Goal: Transaction & Acquisition: Subscribe to service/newsletter

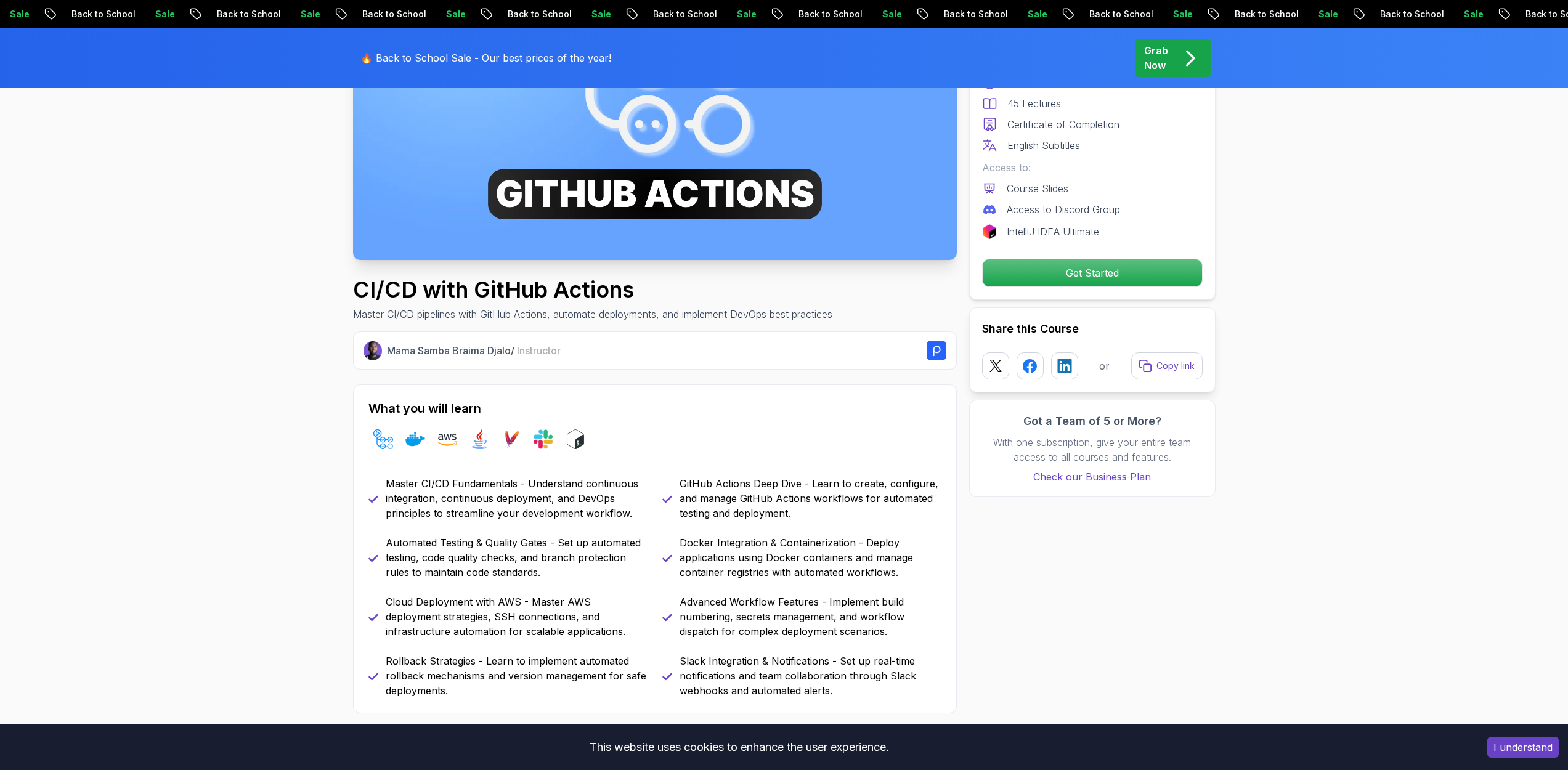
scroll to position [246, 0]
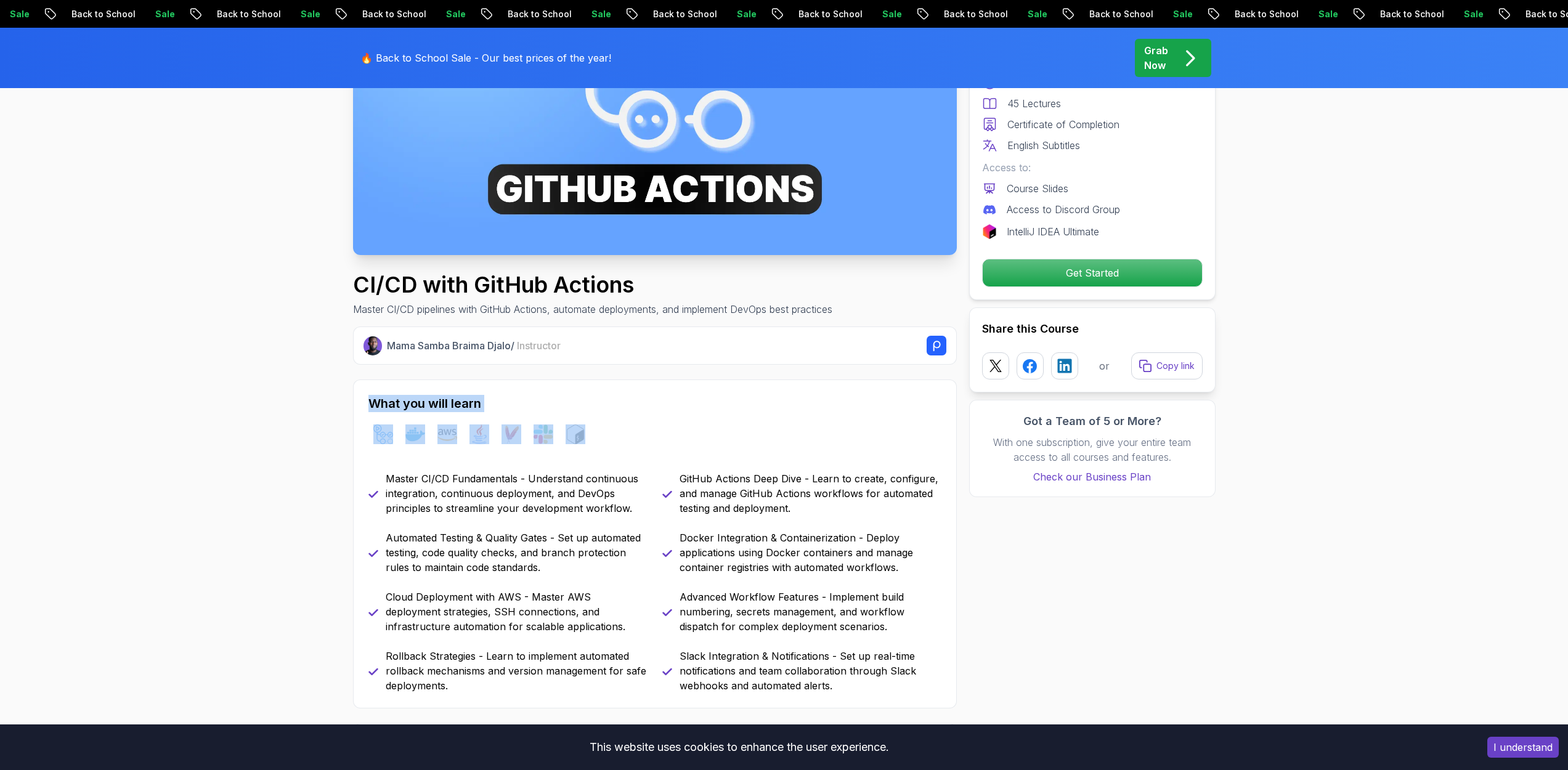
drag, startPoint x: 637, startPoint y: 416, endPoint x: 523, endPoint y: 390, distance: 116.9
click at [533, 391] on div "What you will learn github-actions docker aws java maven slack bash Master CI/C…" at bounding box center [655, 544] width 604 height 329
click at [659, 405] on h2 "What you will learn" at bounding box center [655, 404] width 573 height 17
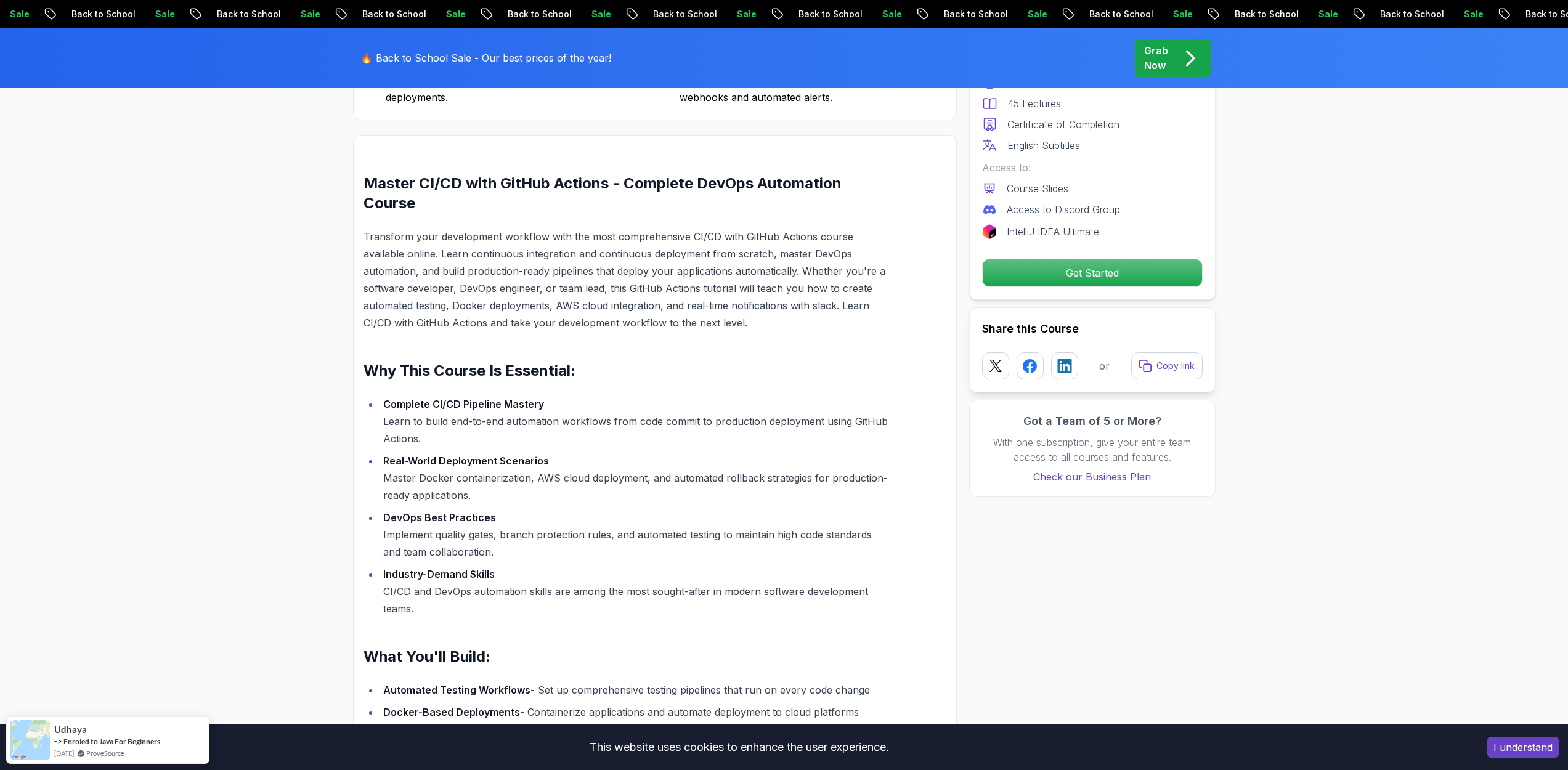
scroll to position [766, 0]
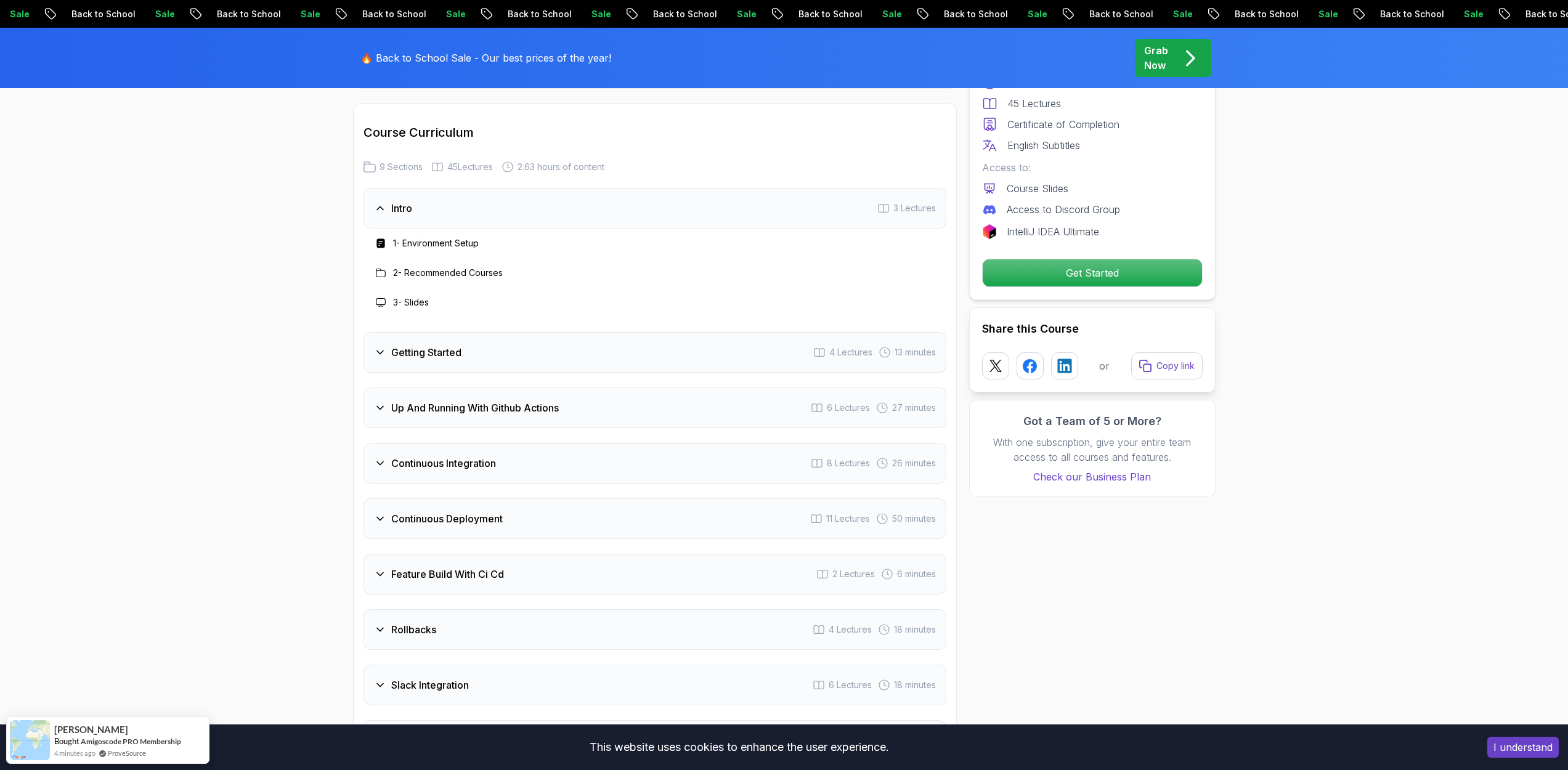
click at [554, 336] on div "Getting Started 4 Lectures 13 minutes" at bounding box center [655, 352] width 583 height 40
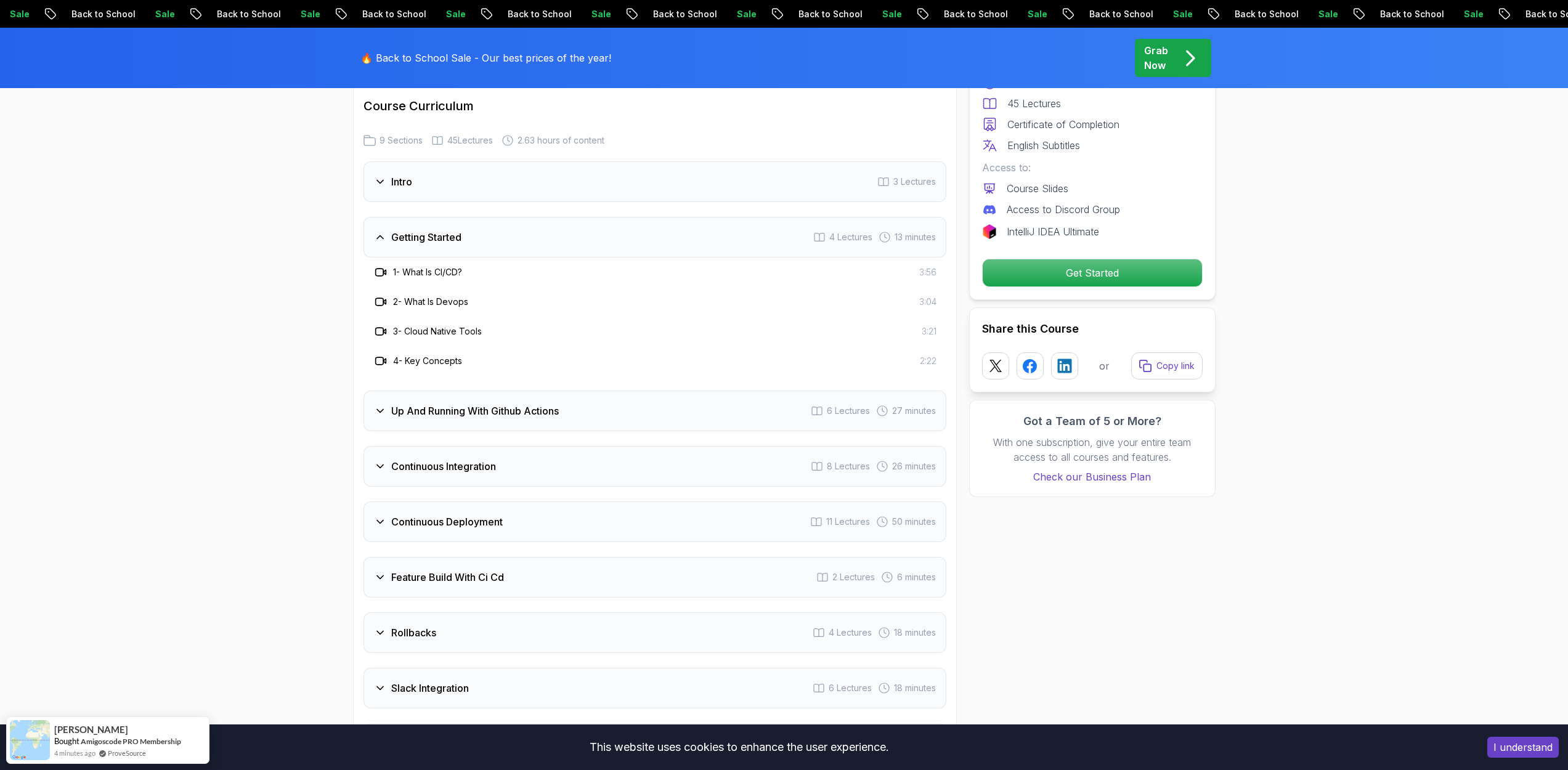
scroll to position [2154, 0]
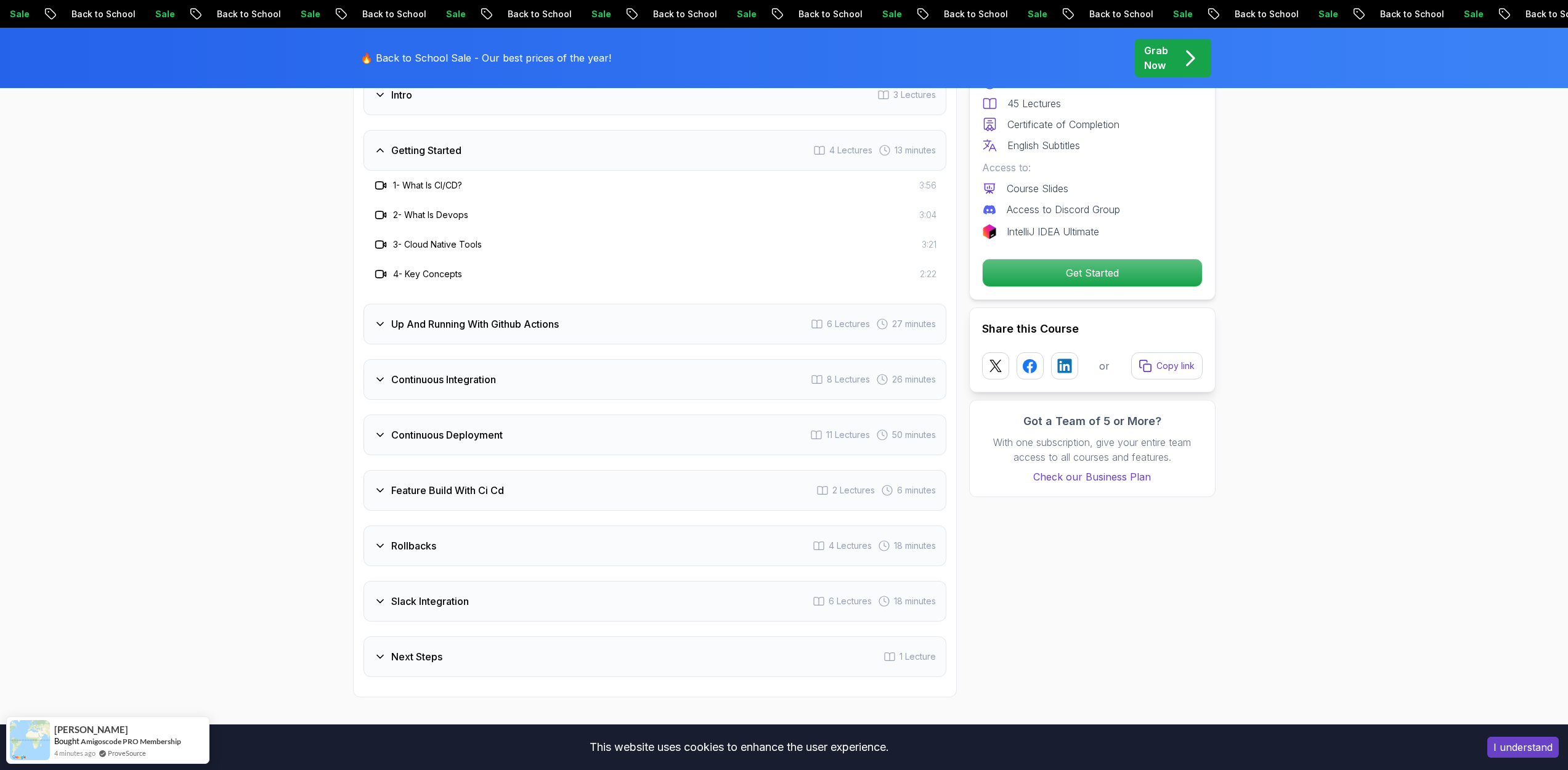
click at [561, 332] on div "Up And Running With Github Actions 6 Lectures 27 minutes" at bounding box center [655, 324] width 583 height 40
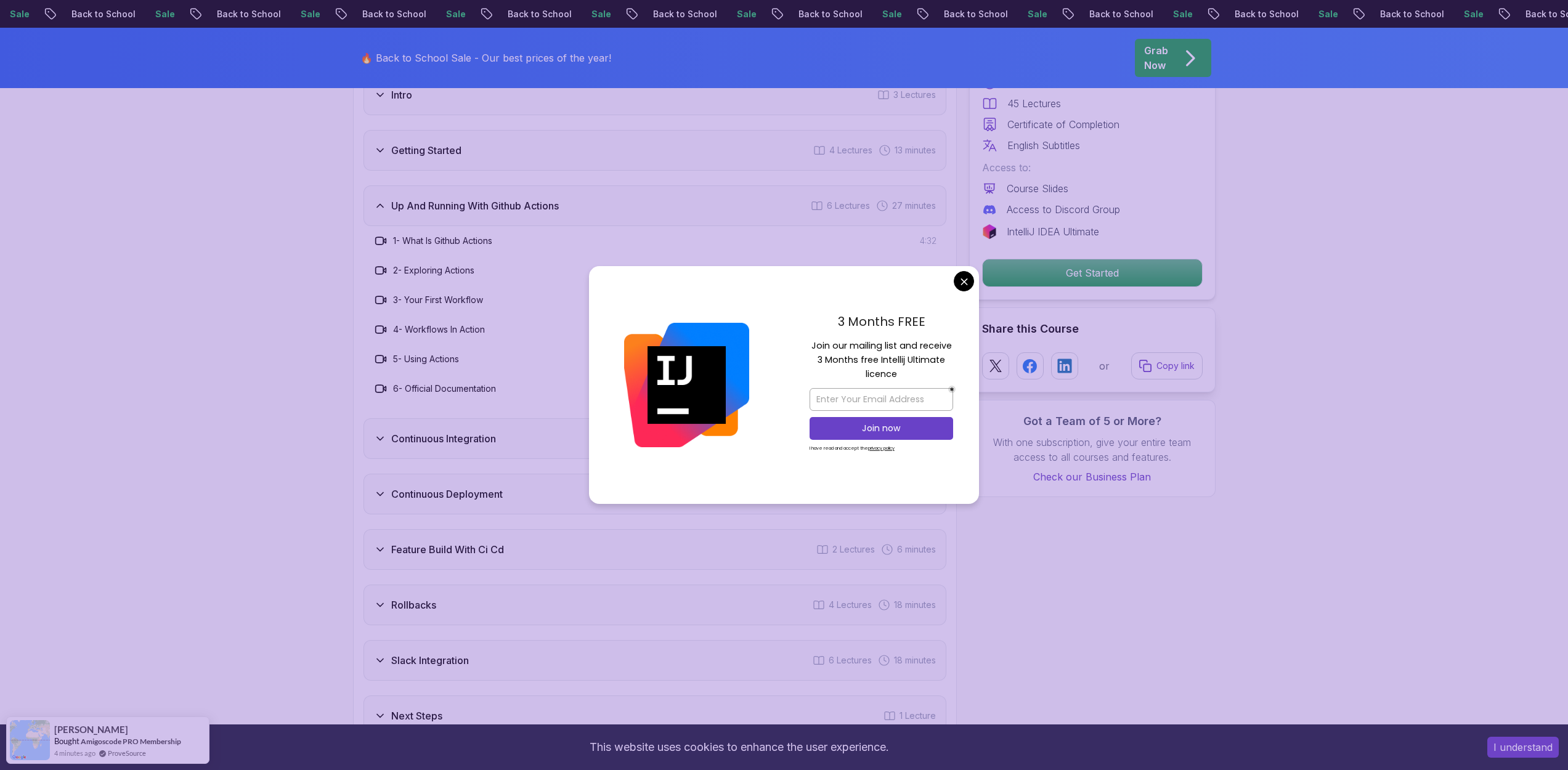
scroll to position [1910, 0]
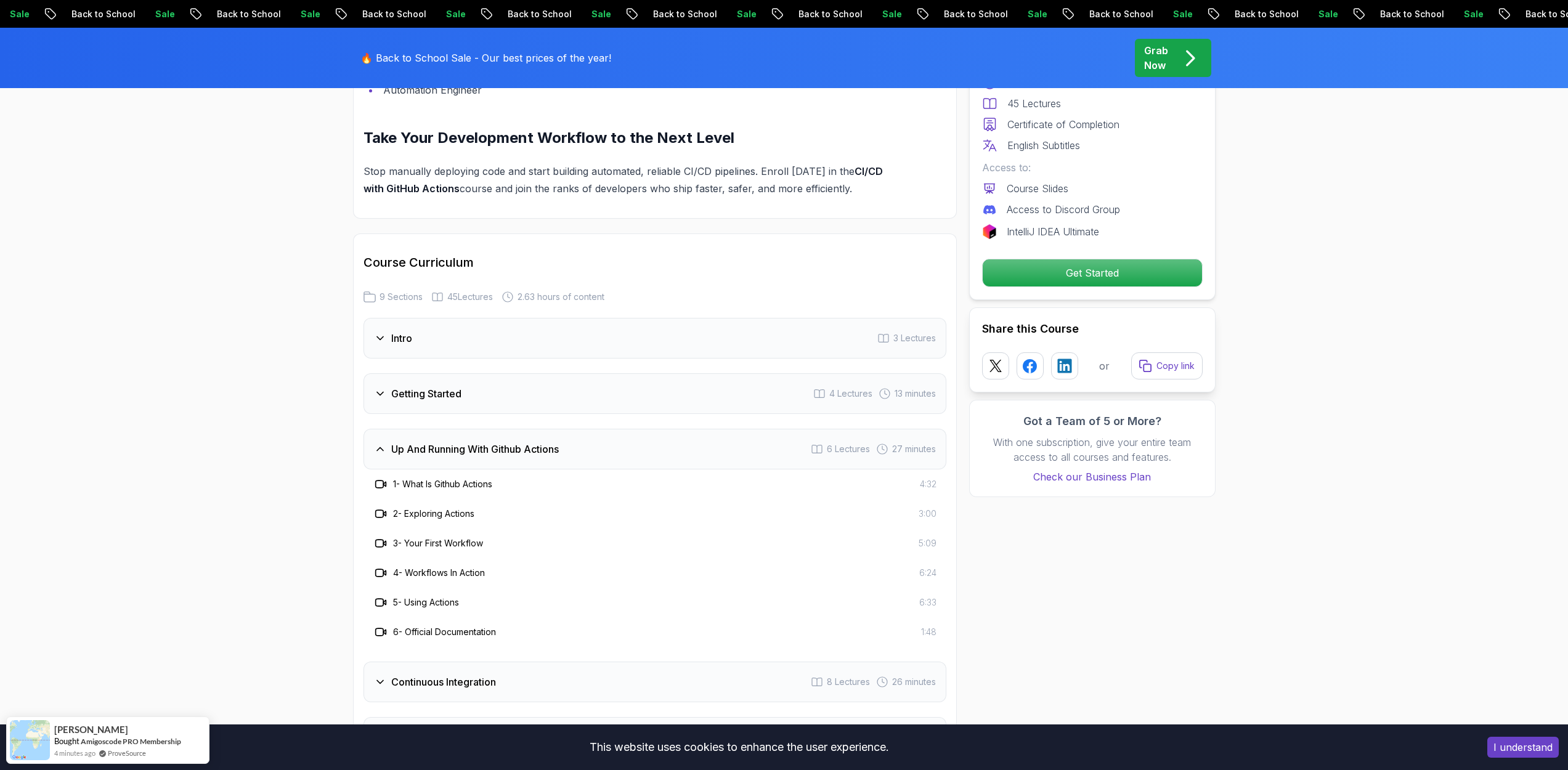
click at [1137, 61] on span "pre-order" at bounding box center [1173, 58] width 76 height 38
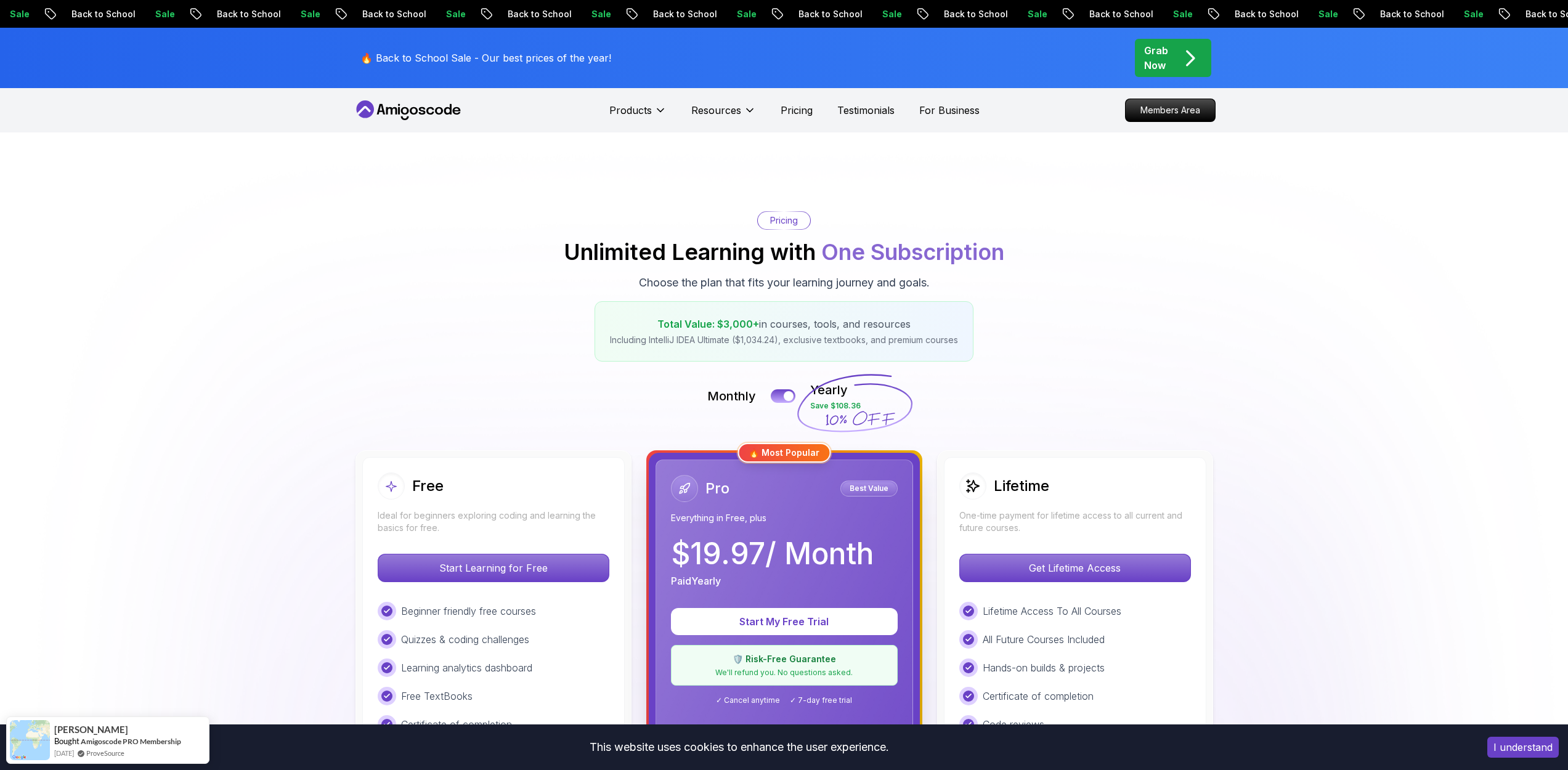
scroll to position [271, 0]
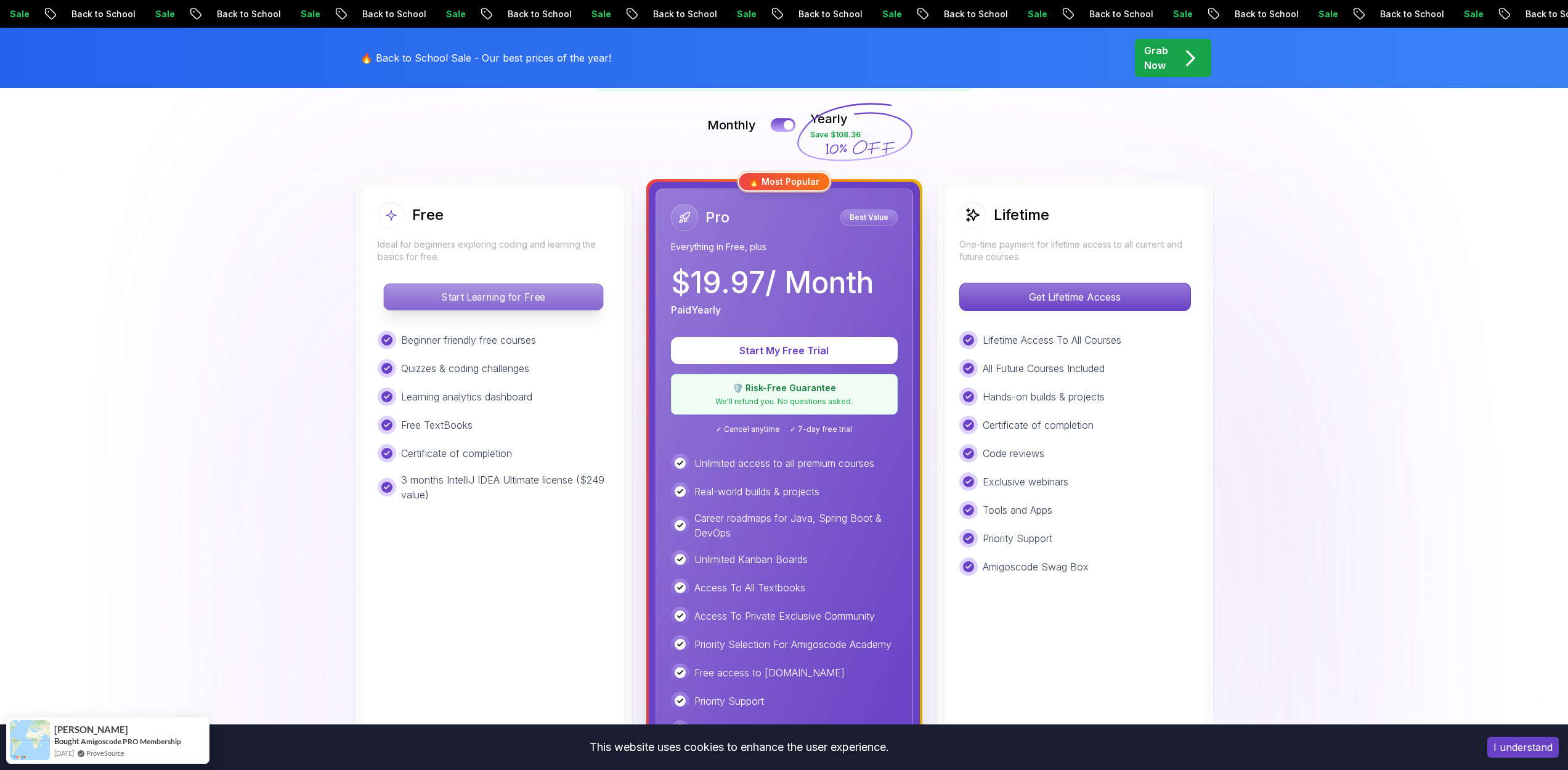
click at [545, 301] on p "Start Learning for Free" at bounding box center [493, 296] width 219 height 26
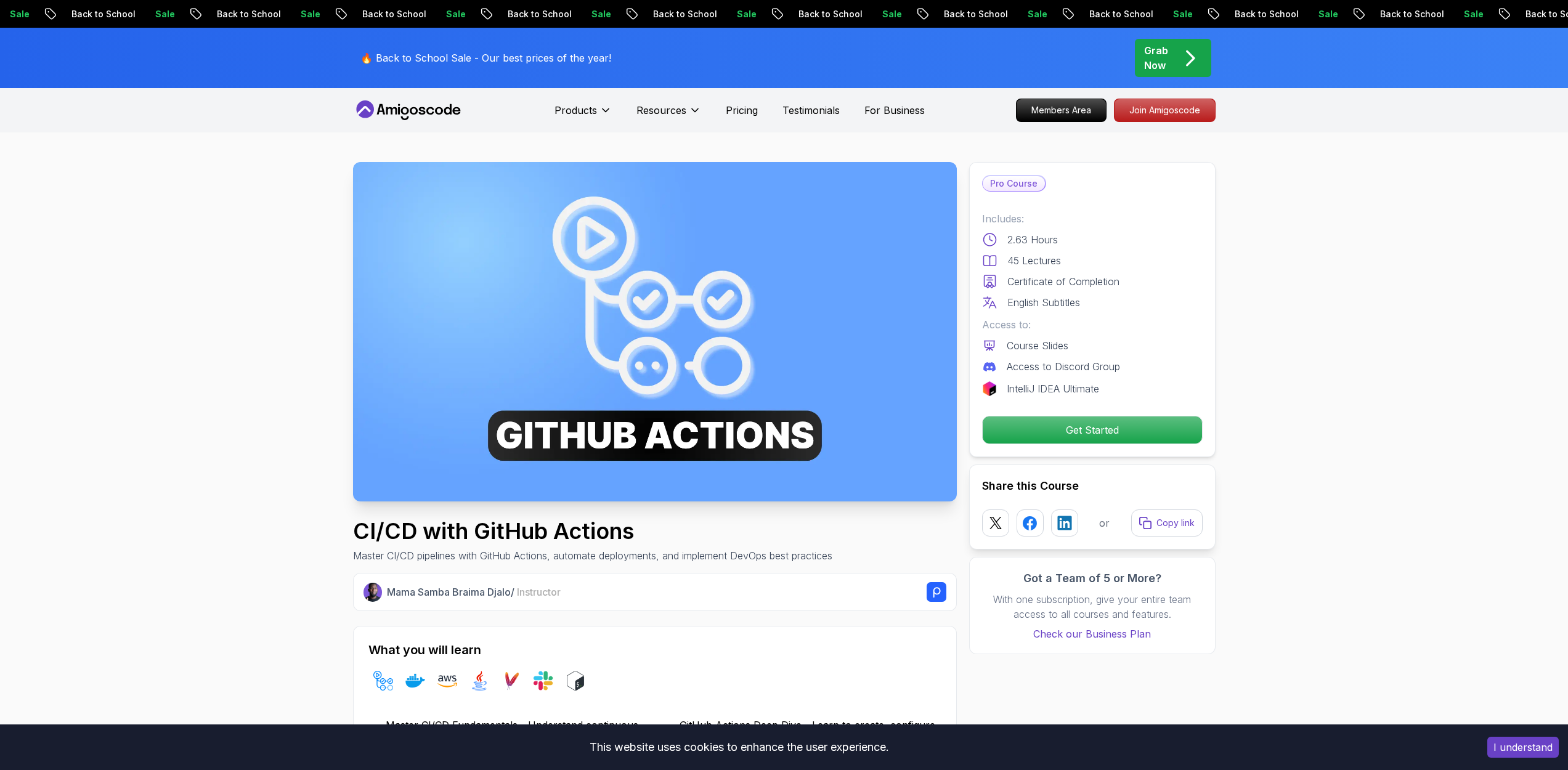
click at [1156, 58] on p "Grab Now" at bounding box center [1156, 58] width 24 height 30
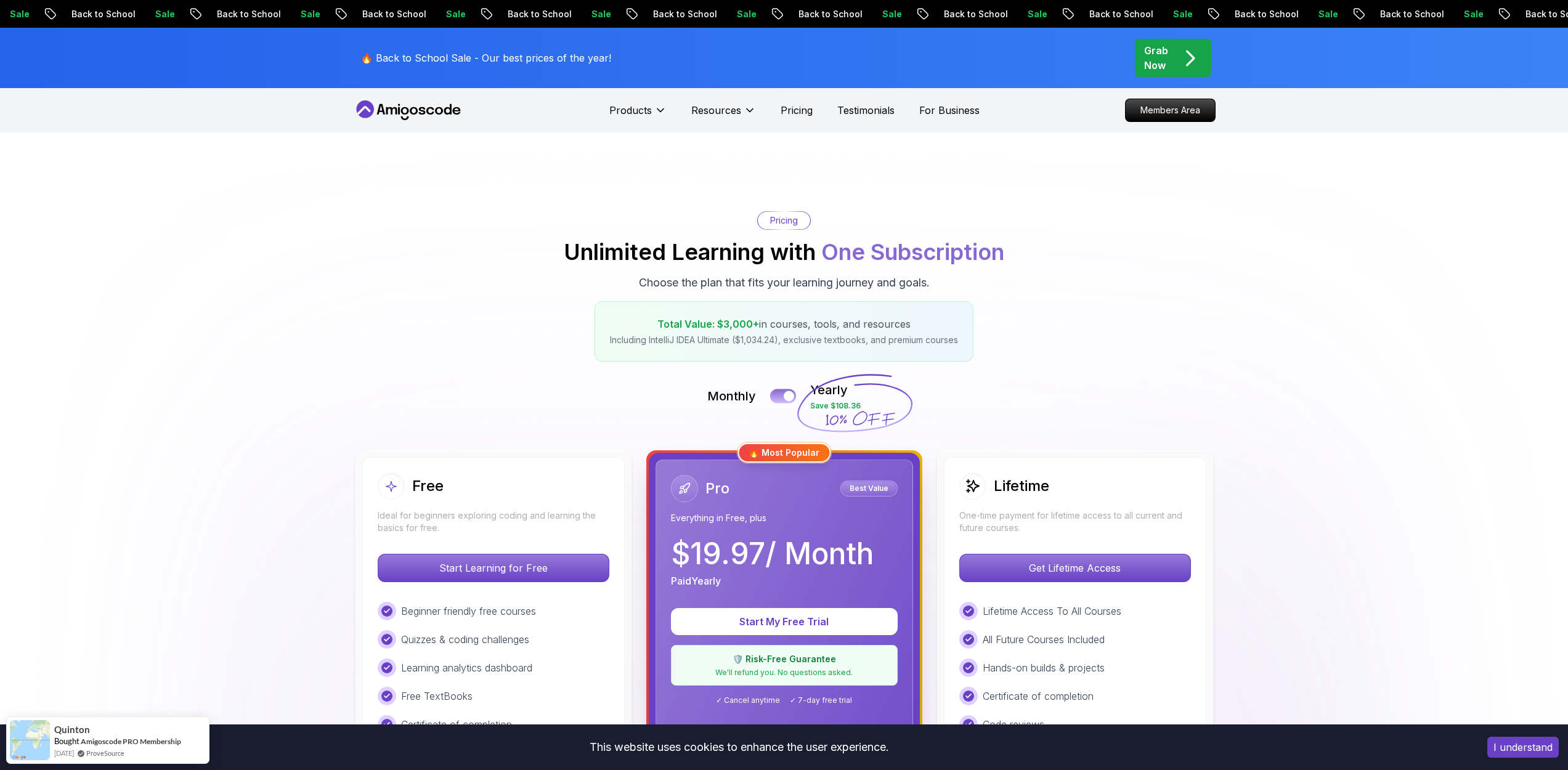
click at [785, 397] on div at bounding box center [788, 396] width 11 height 11
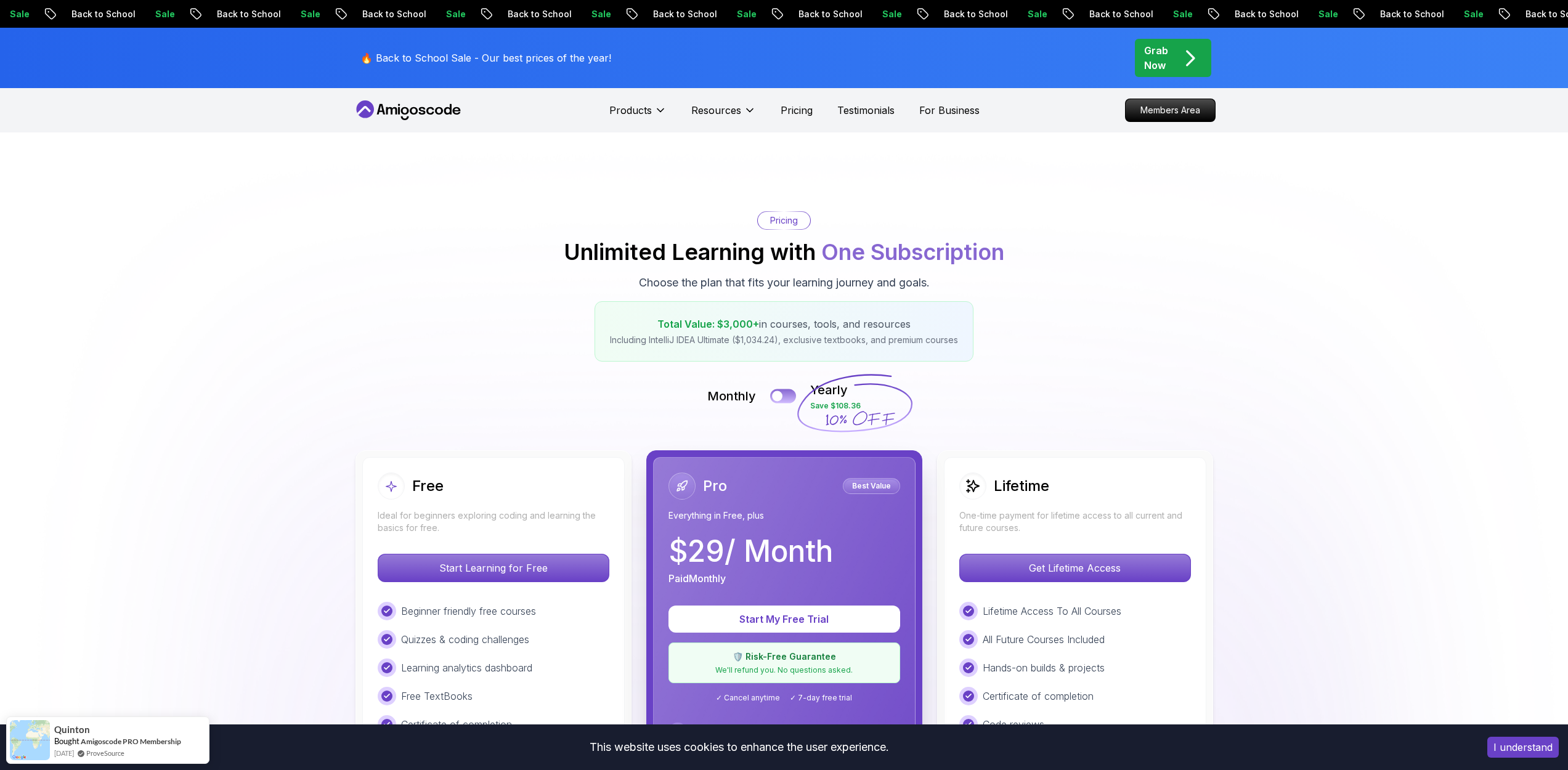
click at [785, 397] on button at bounding box center [783, 395] width 26 height 14
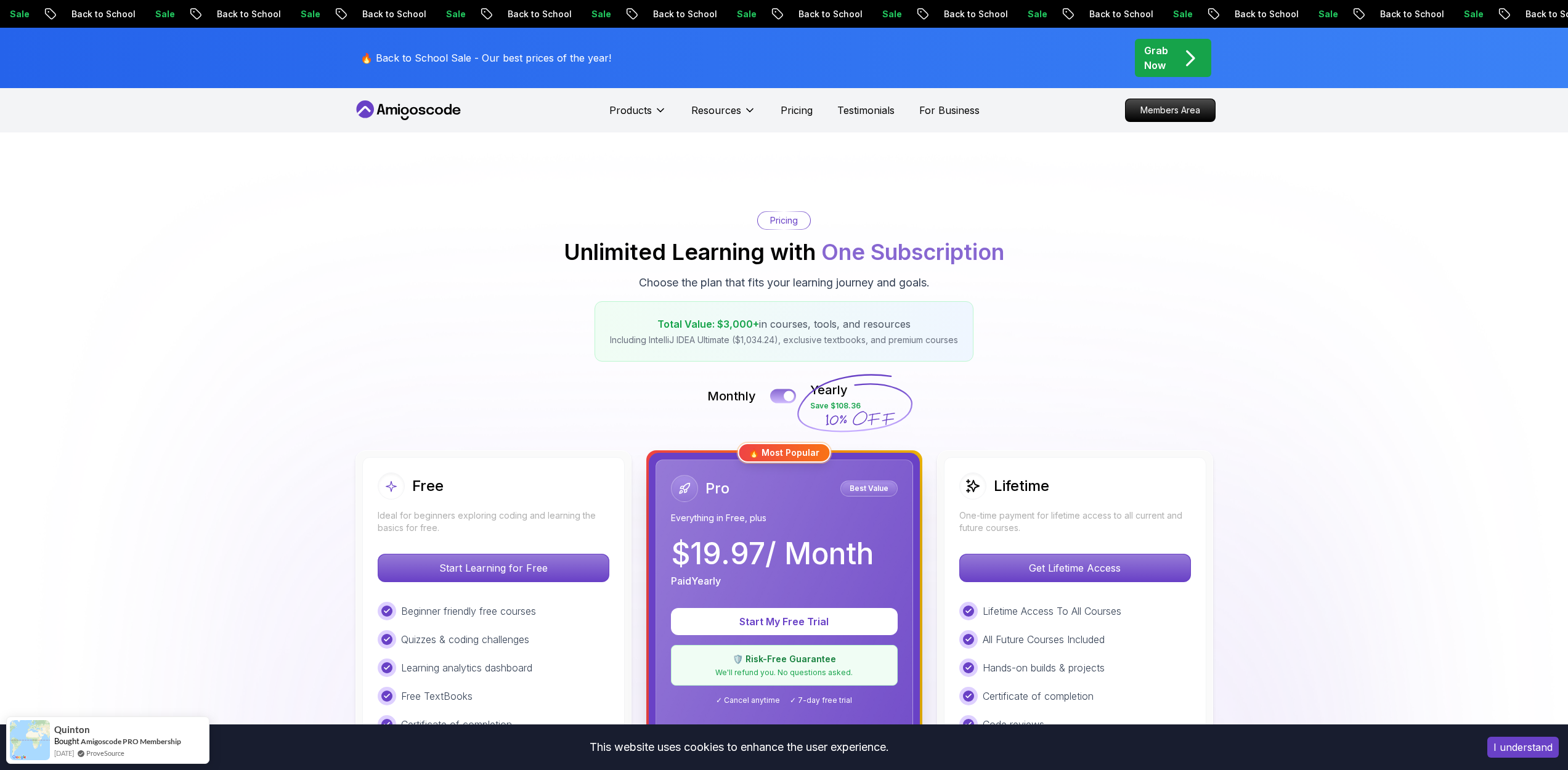
click at [785, 397] on div at bounding box center [788, 396] width 11 height 11
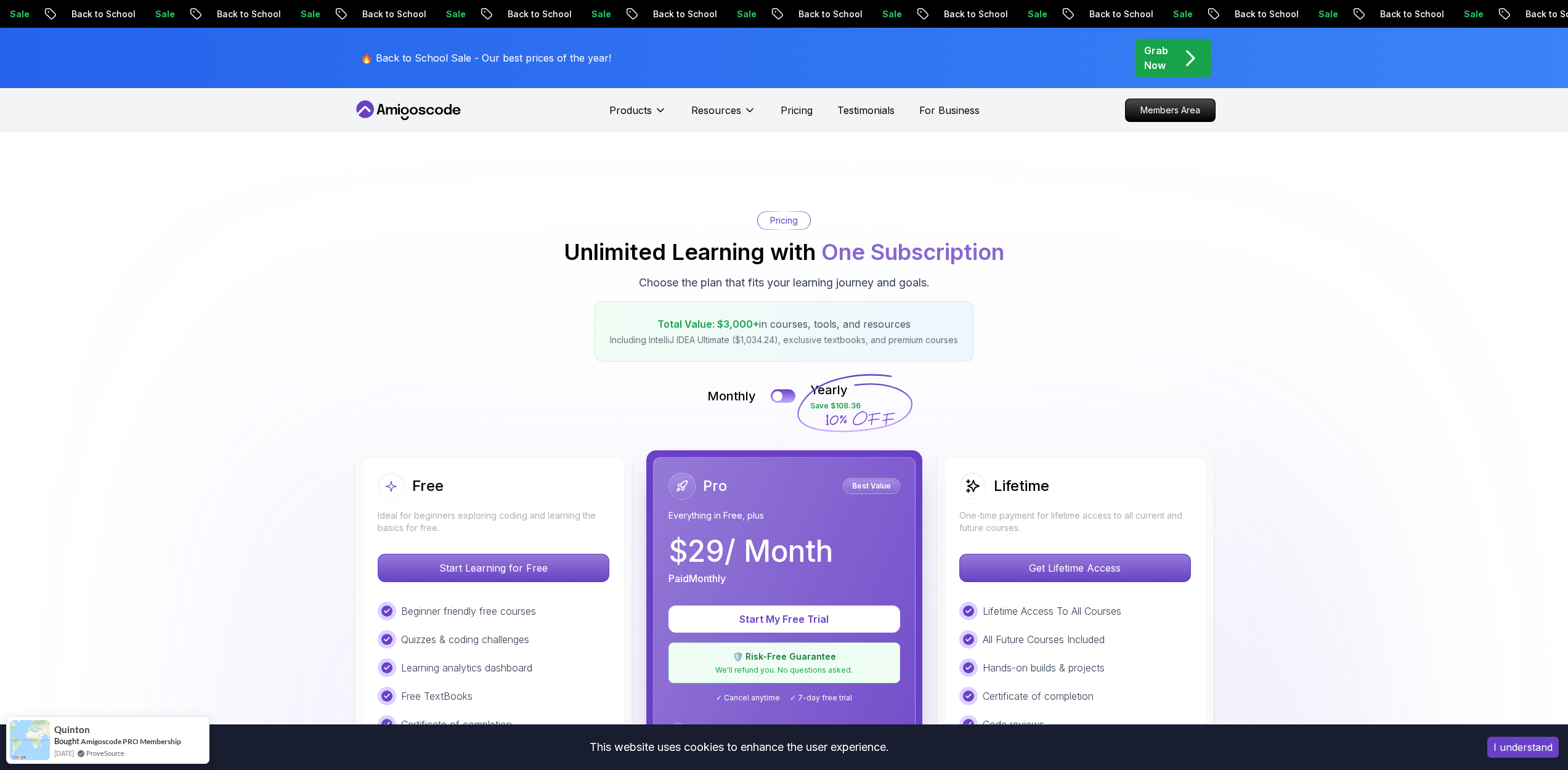
scroll to position [987, 0]
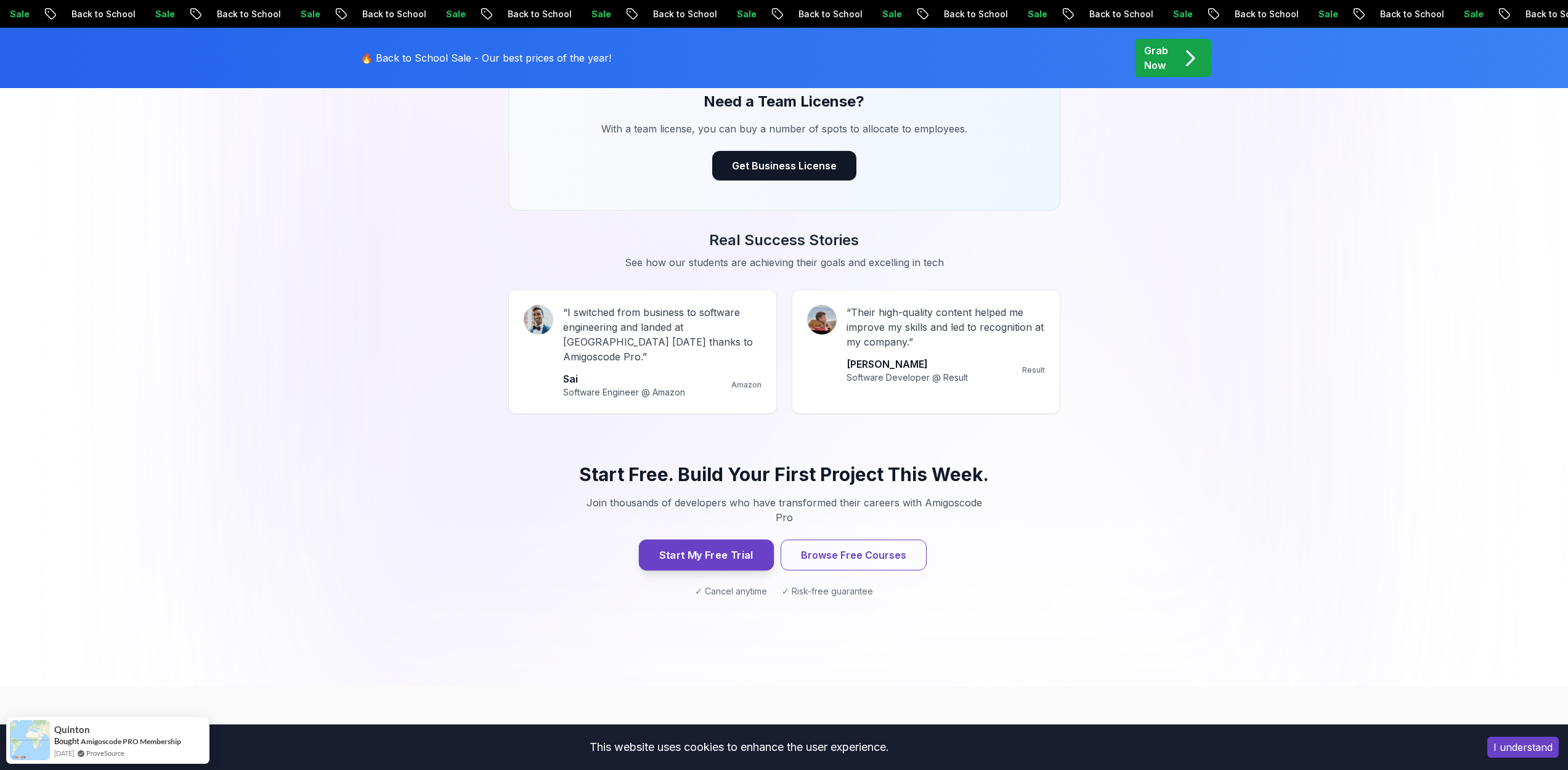
click at [707, 539] on button "Start My Free Trial" at bounding box center [706, 555] width 135 height 31
